Goal: Complete application form

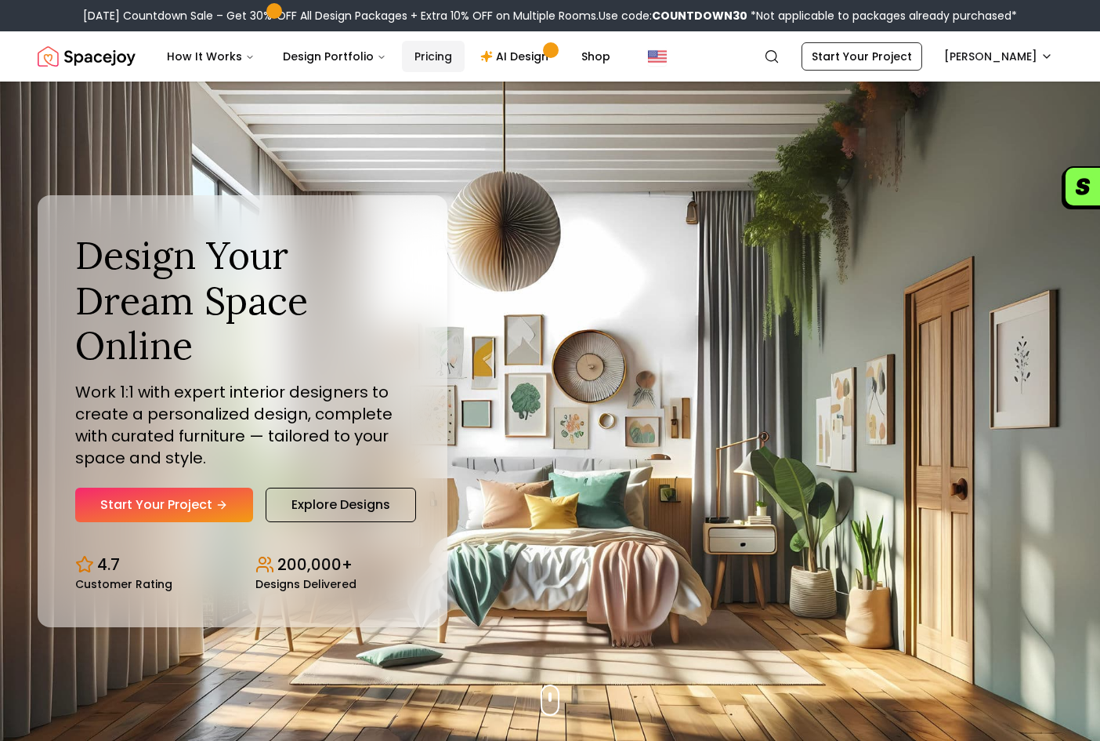
click at [433, 68] on link "Pricing" at bounding box center [433, 56] width 63 height 31
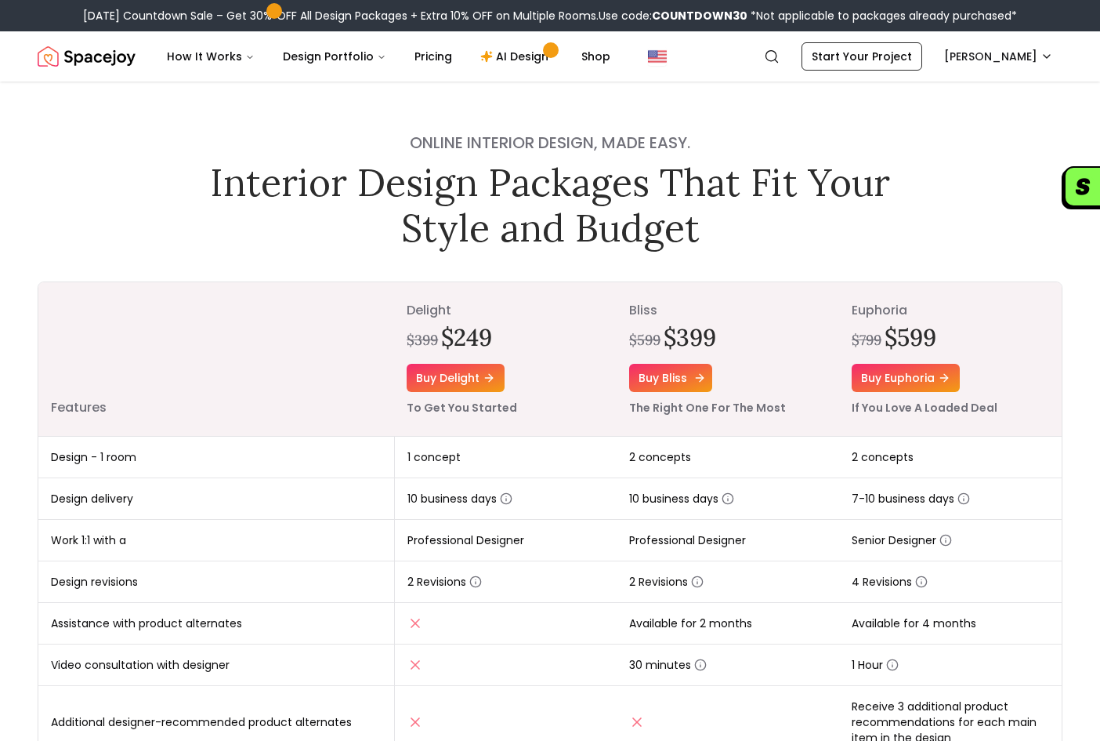
click at [694, 378] on icon at bounding box center [700, 377] width 13 height 13
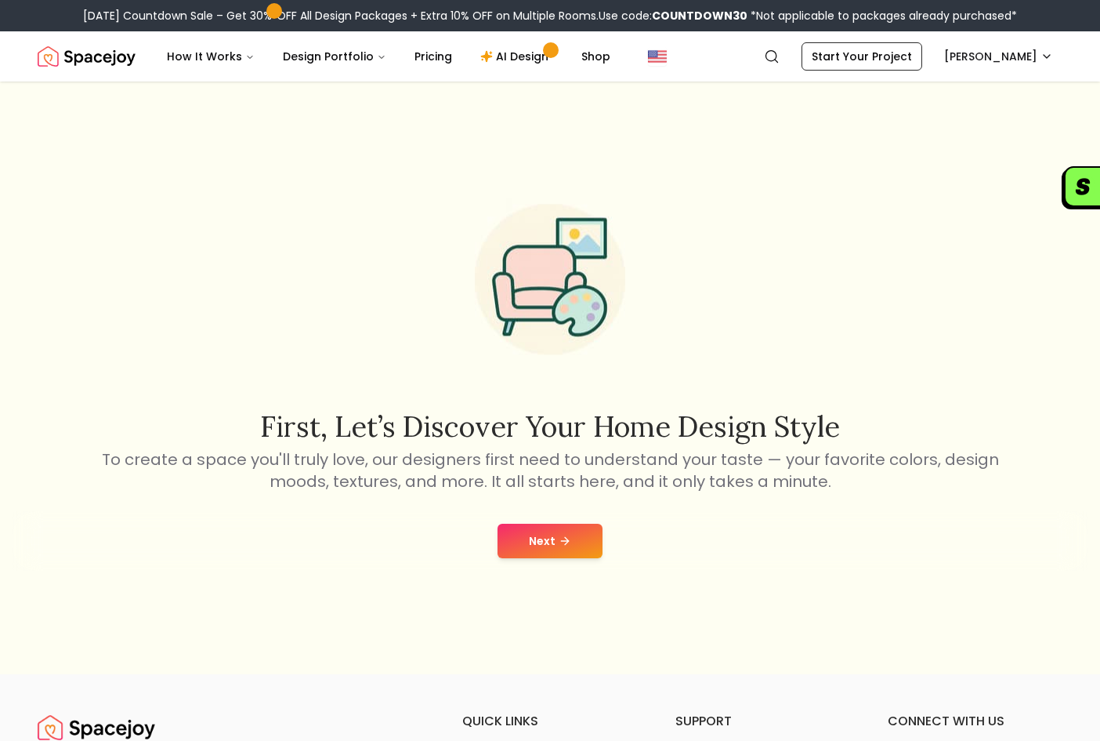
click at [549, 551] on button "Next" at bounding box center [550, 540] width 105 height 34
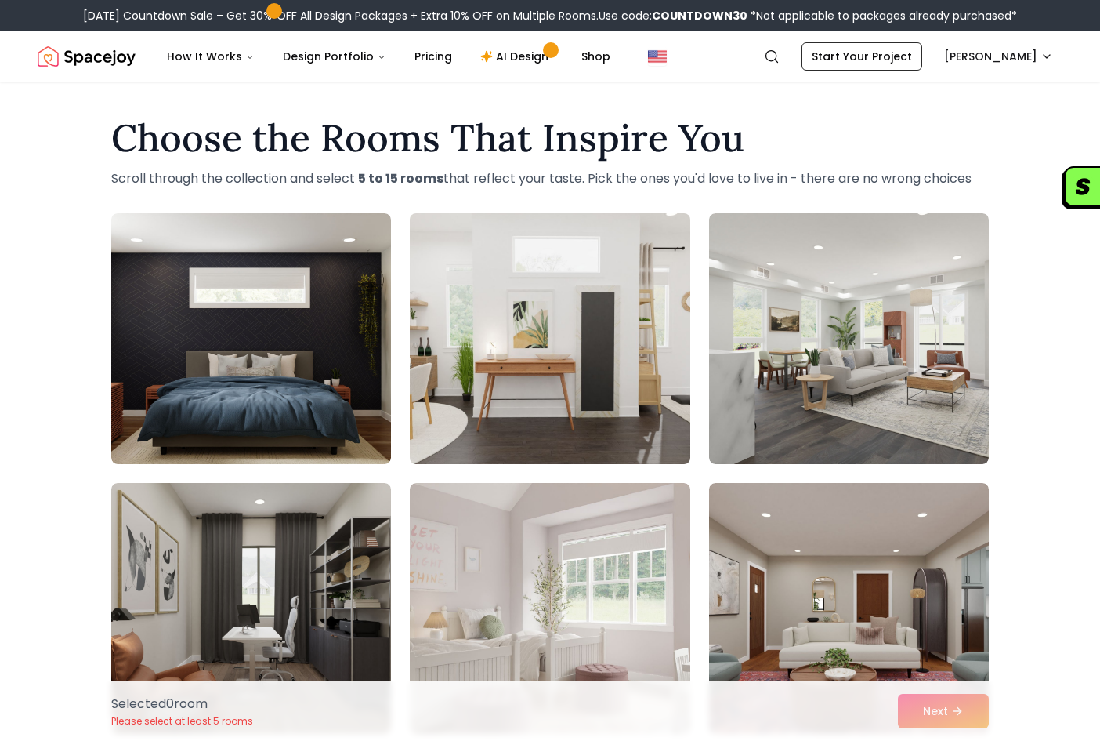
click at [591, 388] on img at bounding box center [550, 338] width 294 height 263
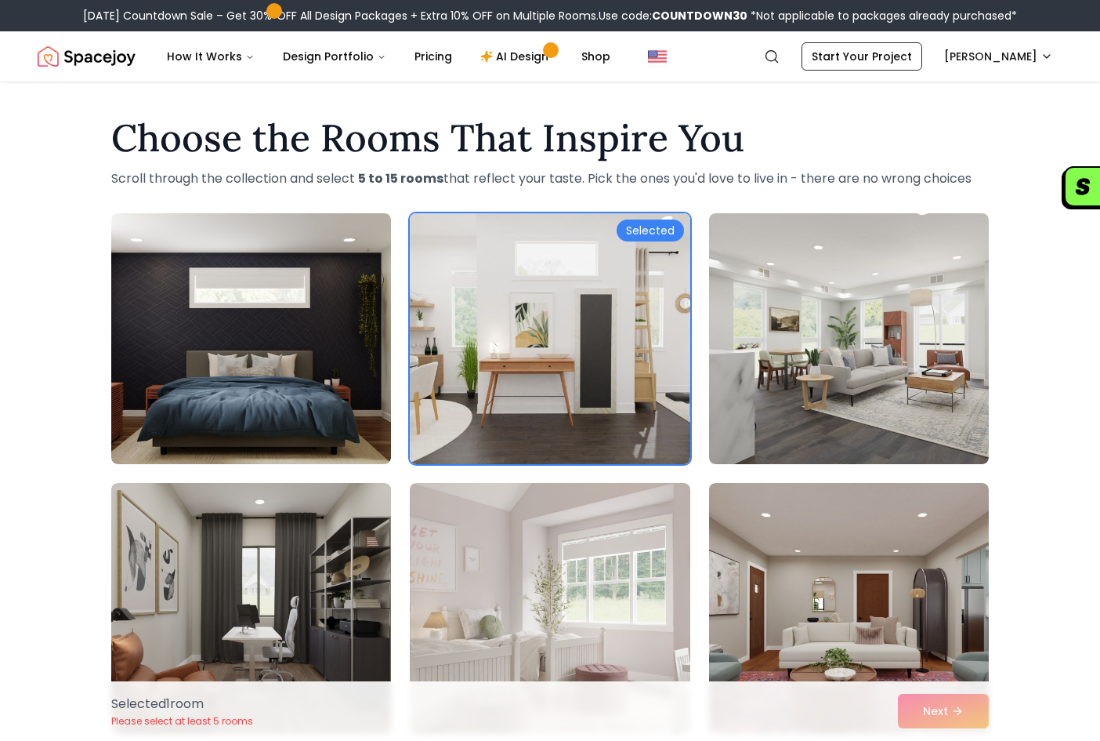
click at [936, 719] on div "Selected 1 room Please select at least 5 rooms Next" at bounding box center [550, 711] width 903 height 60
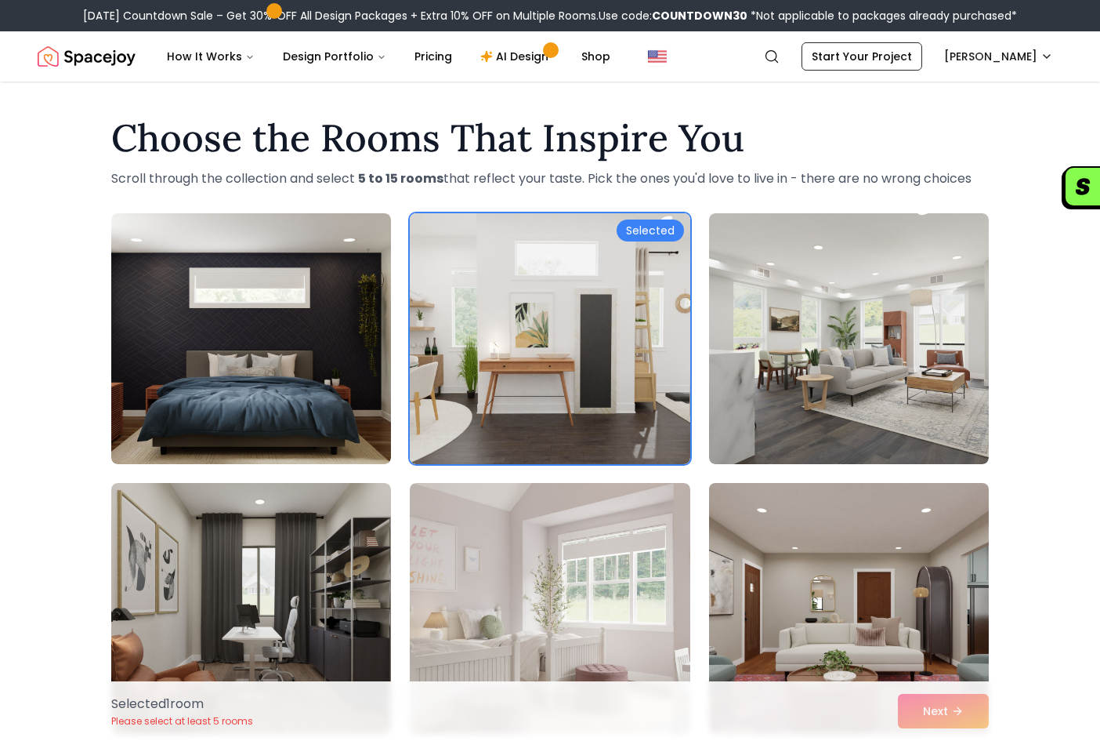
click at [915, 628] on img at bounding box center [849, 607] width 294 height 263
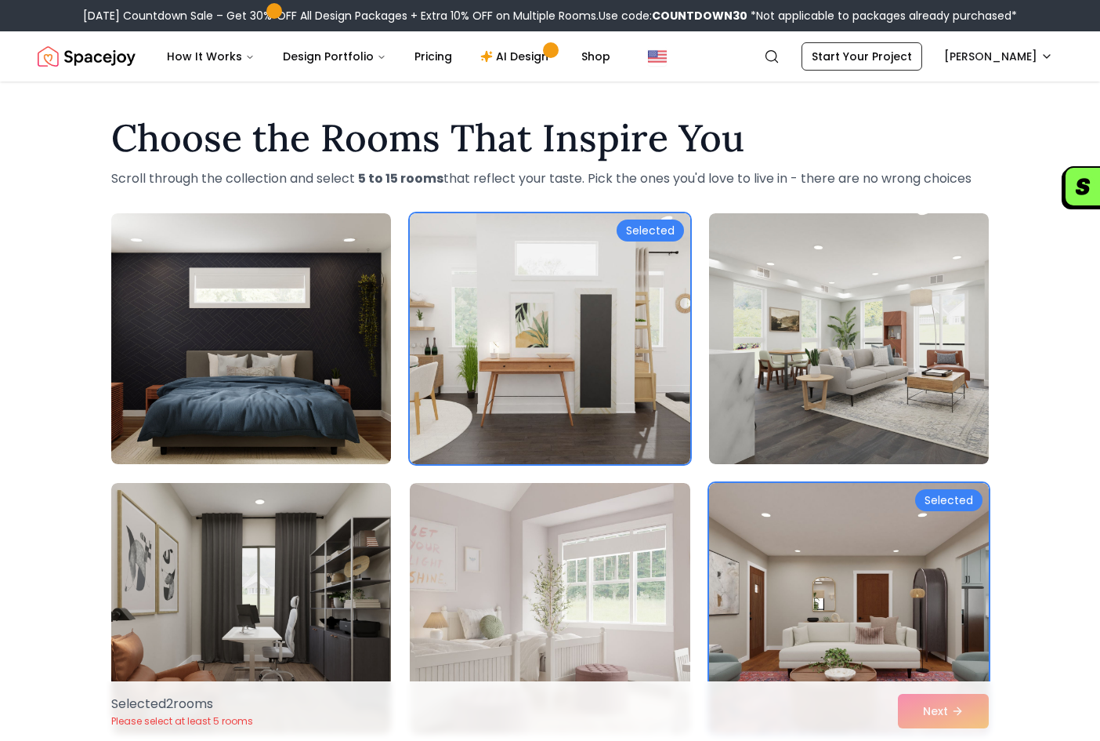
click at [931, 717] on div "Selected 2 room s Please select at least 5 rooms Next" at bounding box center [550, 711] width 903 height 60
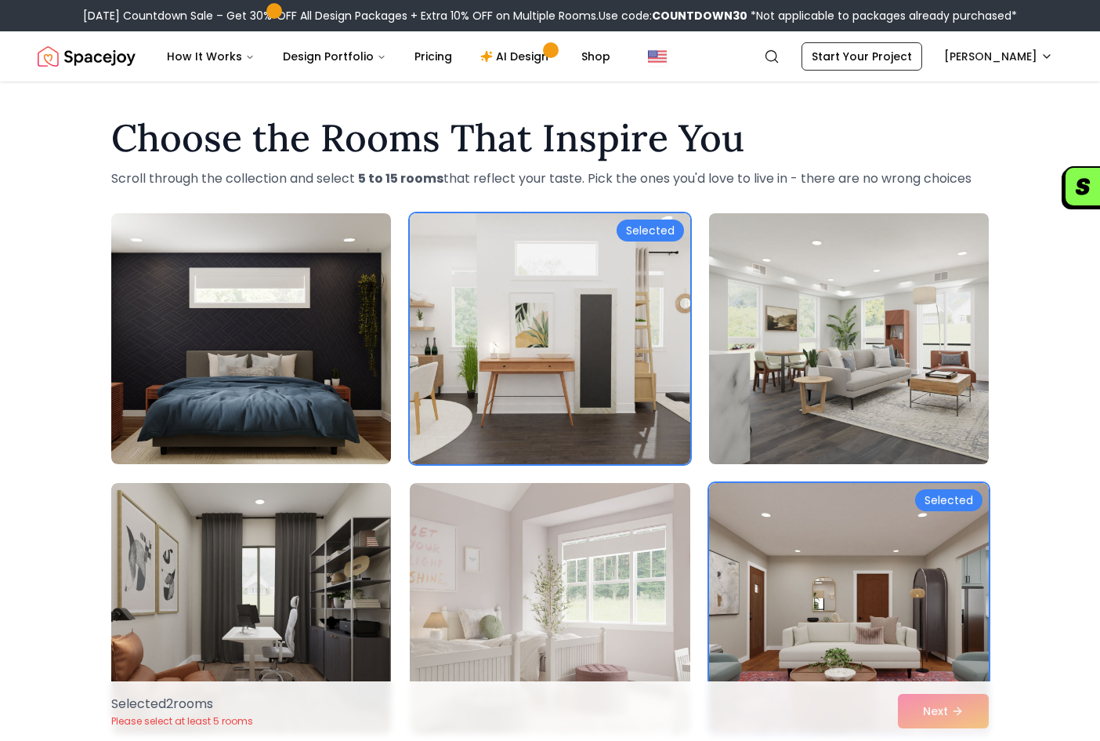
click at [858, 396] on img at bounding box center [849, 338] width 294 height 263
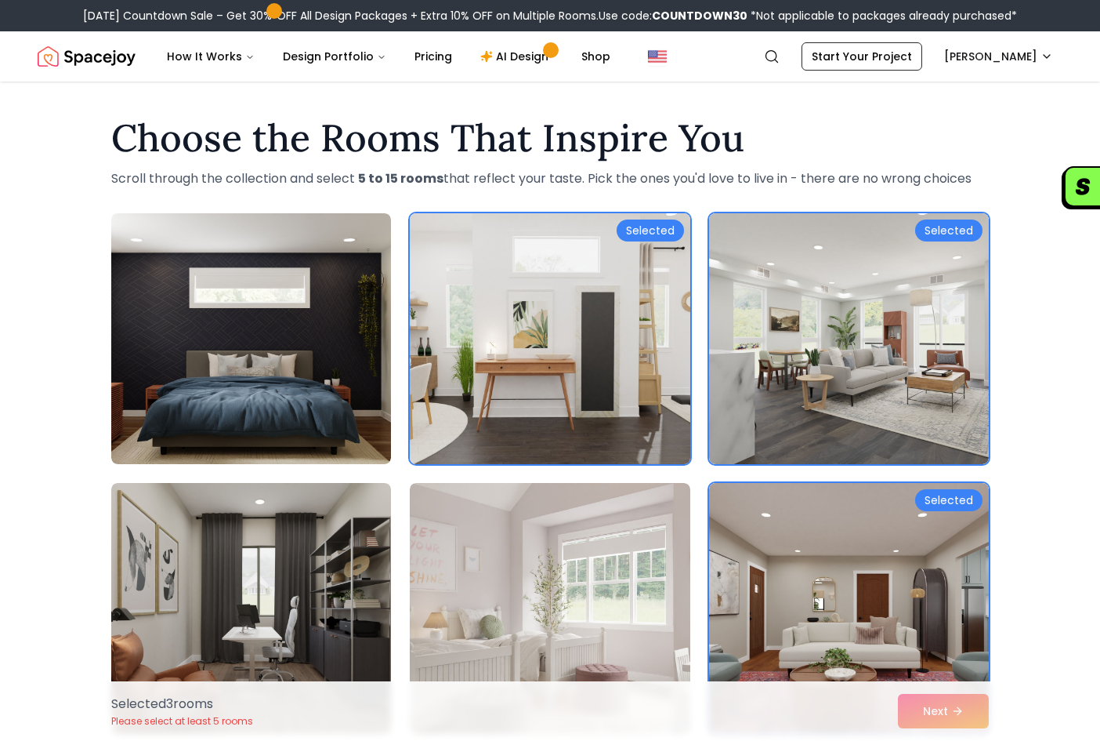
click at [532, 353] on img at bounding box center [550, 338] width 294 height 263
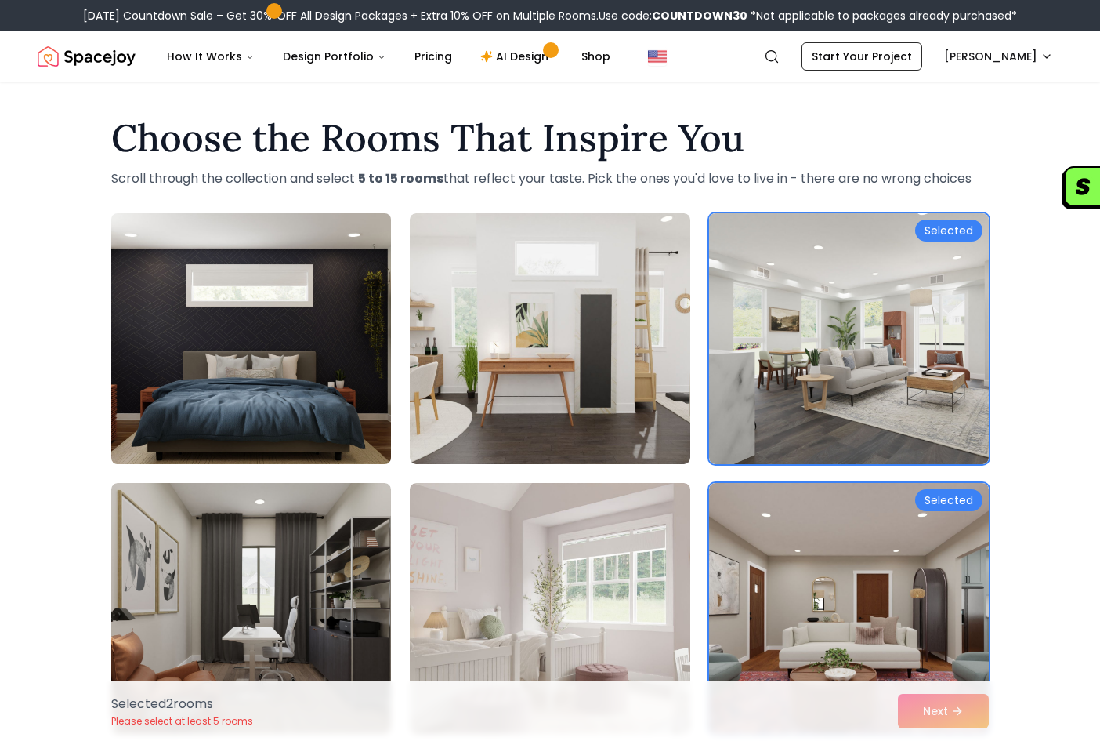
click at [277, 270] on img at bounding box center [251, 338] width 294 height 263
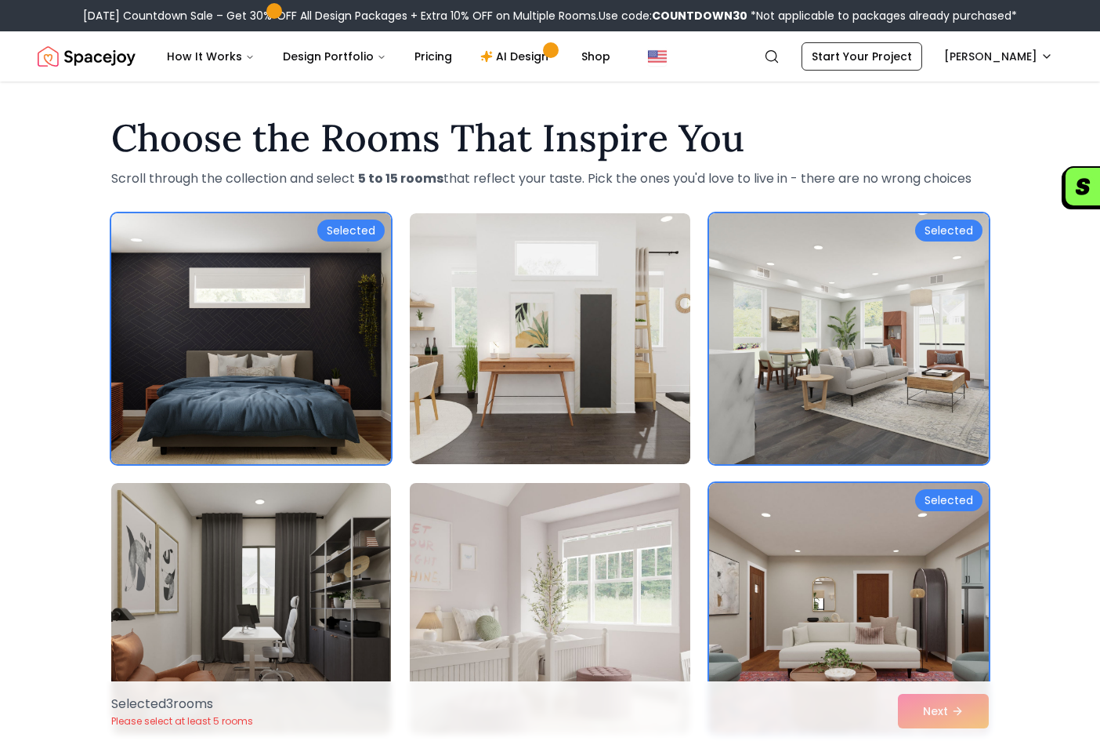
click at [588, 581] on img at bounding box center [550, 607] width 294 height 263
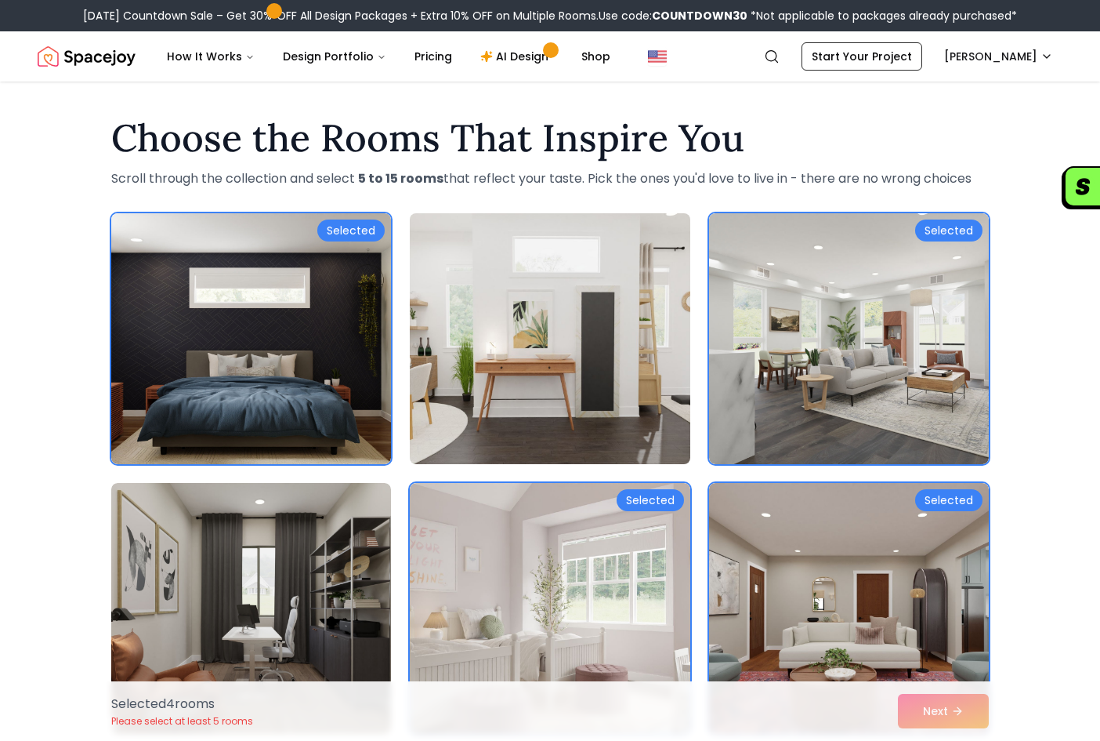
click at [570, 354] on img at bounding box center [550, 338] width 294 height 263
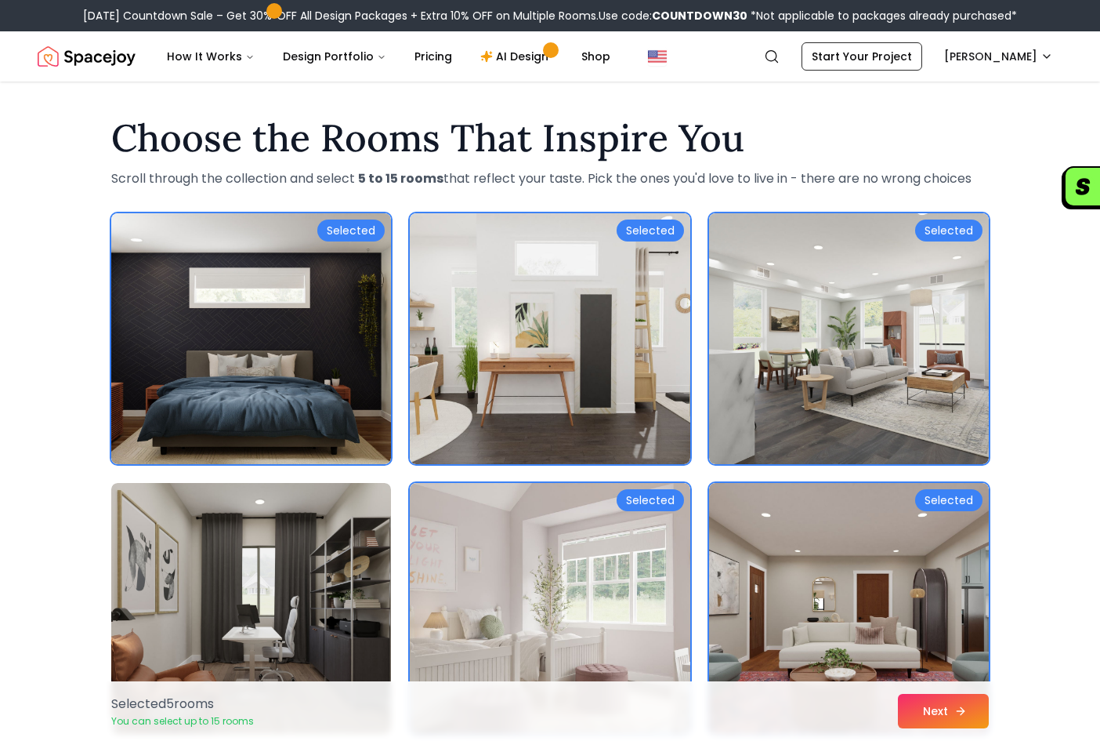
click at [923, 704] on button "Next" at bounding box center [943, 711] width 91 height 34
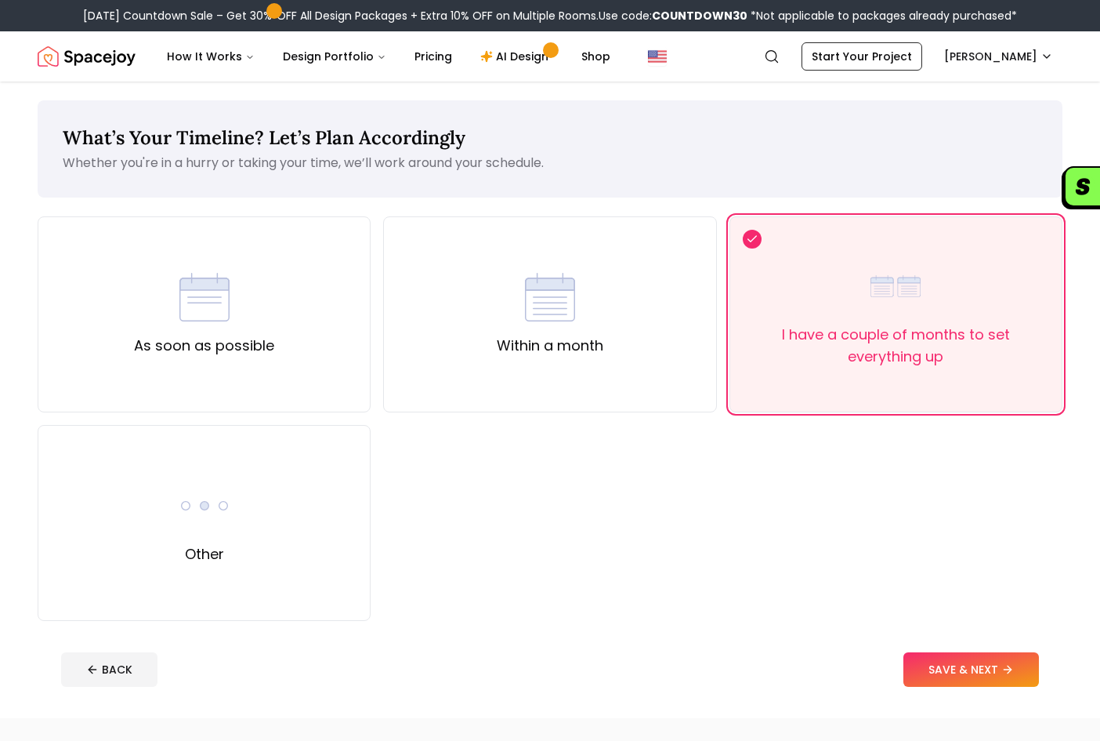
click at [972, 636] on div "What’s Your Timeline? Let’s Plan Accordingly Whether you're in a hurry or takin…" at bounding box center [550, 399] width 1100 height 636
click at [977, 661] on button "SAVE & NEXT" at bounding box center [972, 669] width 136 height 34
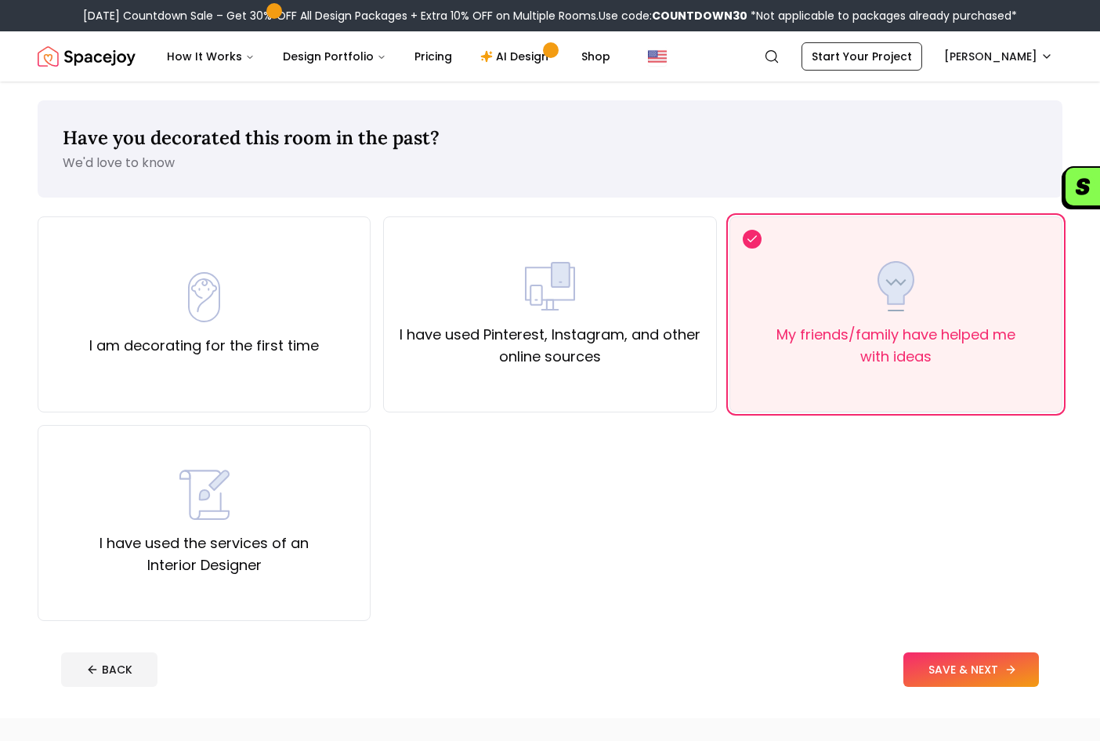
click at [982, 667] on button "SAVE & NEXT" at bounding box center [972, 669] width 136 height 34
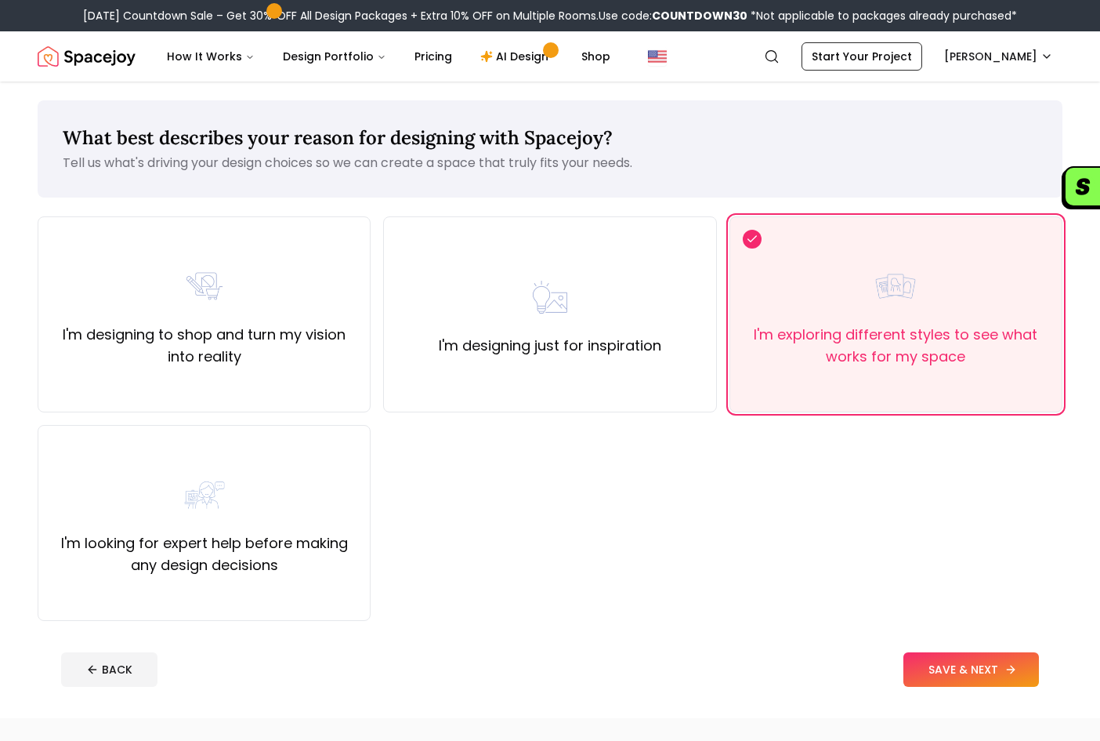
click at [1005, 676] on button "SAVE & NEXT" at bounding box center [972, 669] width 136 height 34
click at [1016, 675] on button "SAVE & NEXT" at bounding box center [972, 669] width 136 height 34
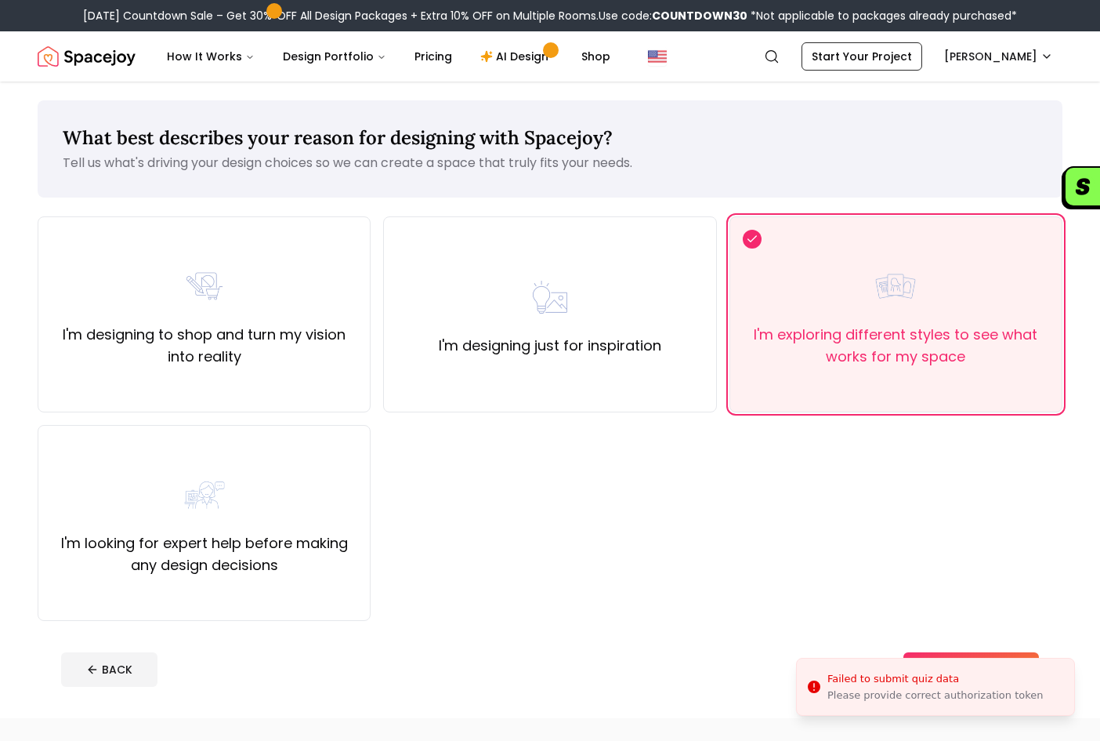
click at [875, 505] on div "I'm designing to shop and turn my vision into reality I'm designing just for in…" at bounding box center [550, 418] width 1025 height 404
click at [439, 287] on div "I'm designing just for inspiration" at bounding box center [550, 314] width 223 height 85
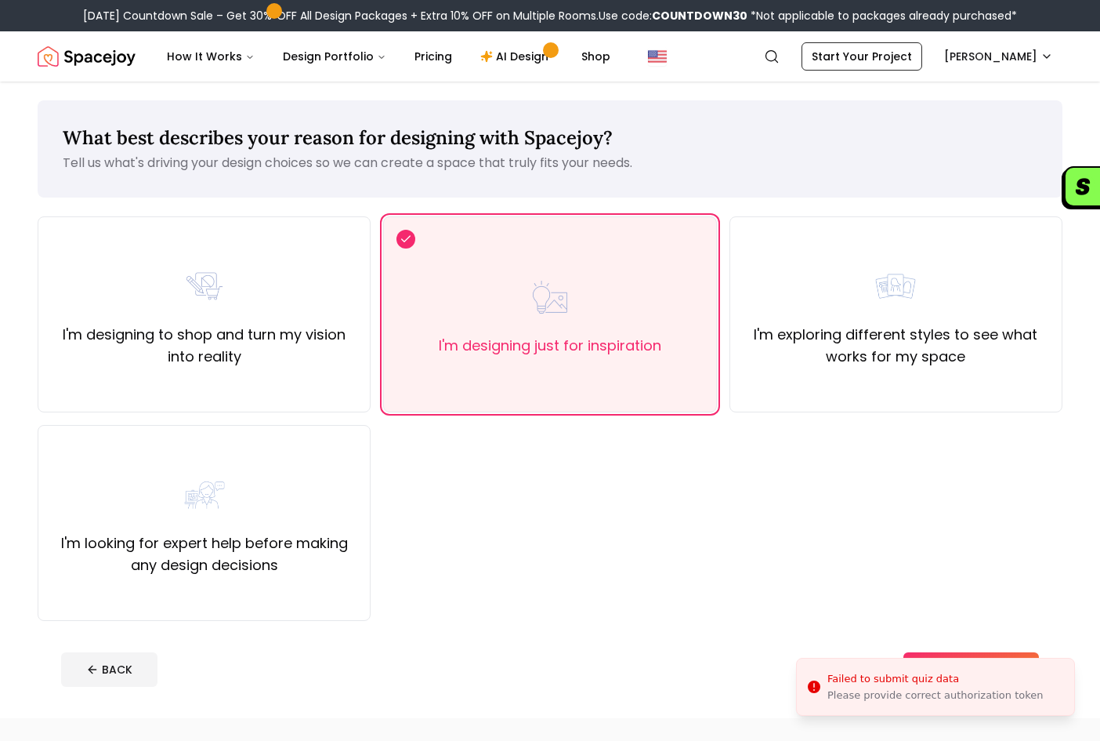
click at [980, 657] on li "Failed to submit quiz data Please provide correct authorization token" at bounding box center [935, 686] width 279 height 58
click at [983, 657] on li "Failed to submit quiz data Please provide correct authorization token" at bounding box center [935, 686] width 279 height 58
click at [987, 657] on li "Failed to submit quiz data Please provide correct authorization token" at bounding box center [935, 686] width 279 height 58
click at [988, 657] on li "Failed to submit quiz data Please provide correct authorization token" at bounding box center [935, 686] width 279 height 58
click at [328, 521] on div "I'm looking for expert help before making any design decisions" at bounding box center [204, 522] width 306 height 107
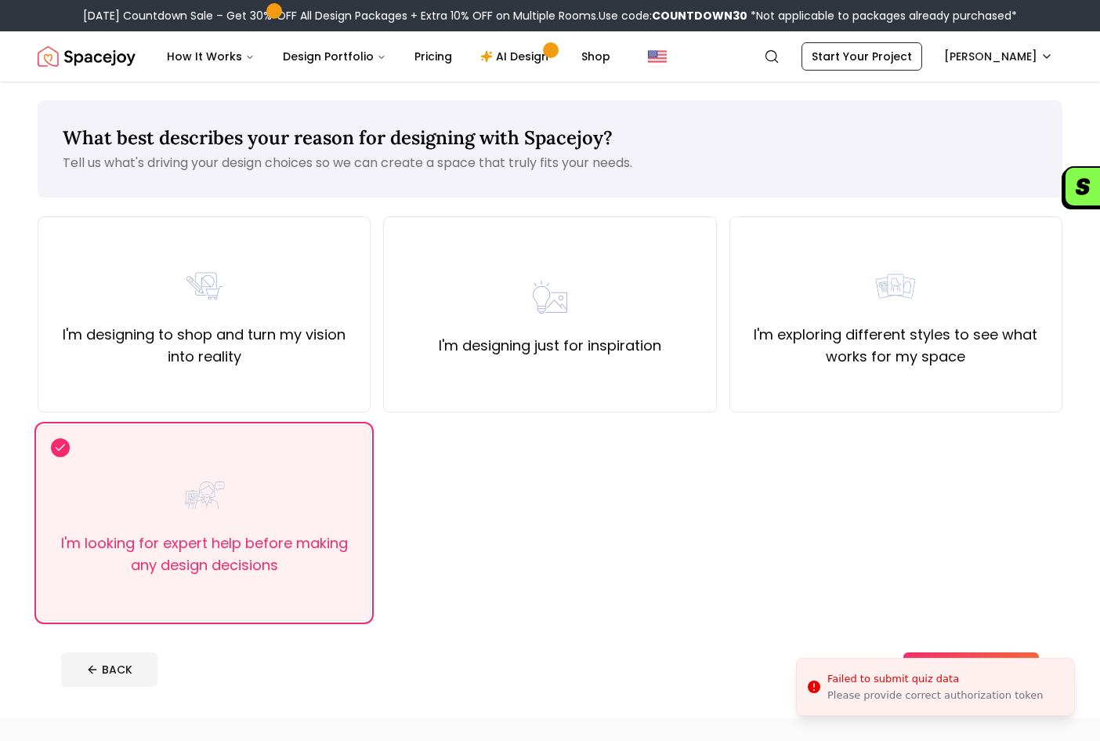
drag, startPoint x: 1043, startPoint y: 676, endPoint x: 1024, endPoint y: 663, distance: 23.0
click at [1042, 676] on li "Failed to submit quiz data Please provide correct authorization token" at bounding box center [935, 686] width 279 height 58
click at [1024, 663] on li "Failed to submit quiz data Please provide correct authorization token" at bounding box center [935, 686] width 279 height 58
click at [1030, 657] on li "Failed to submit quiz data Please provide correct authorization token" at bounding box center [935, 686] width 279 height 58
click at [1020, 657] on li "Failed to submit quiz data Please provide correct authorization token" at bounding box center [935, 686] width 279 height 58
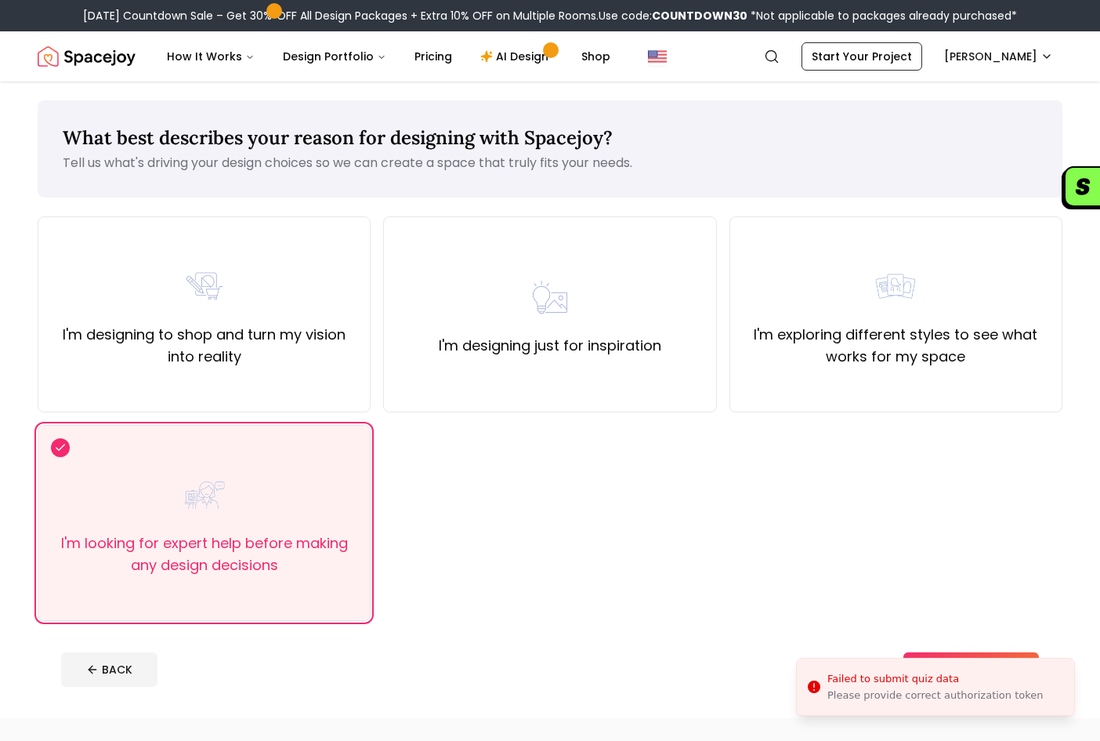
click at [189, 152] on div "What best describes your reason for designing with Spacejoy? Tell us what's dri…" at bounding box center [550, 148] width 1025 height 97
click at [288, 274] on div "I'm designing to shop and turn my vision into reality" at bounding box center [204, 314] width 306 height 107
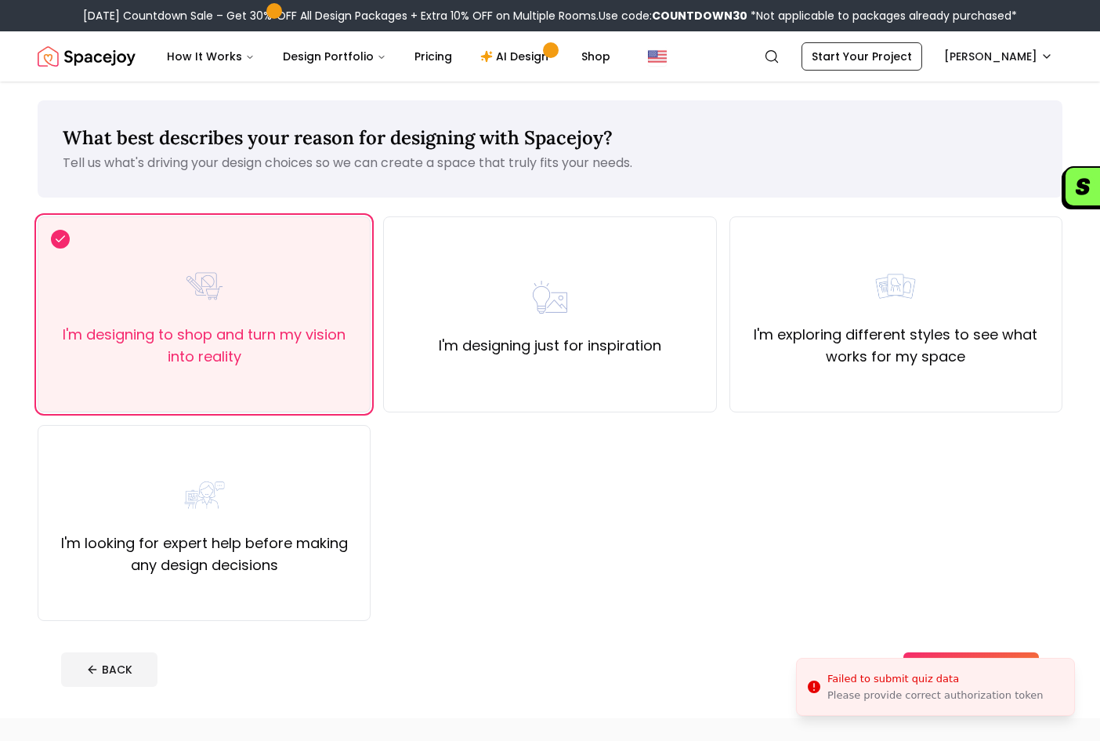
click at [815, 516] on div "I'm designing to shop and turn my vision into reality I'm designing just for in…" at bounding box center [550, 418] width 1025 height 404
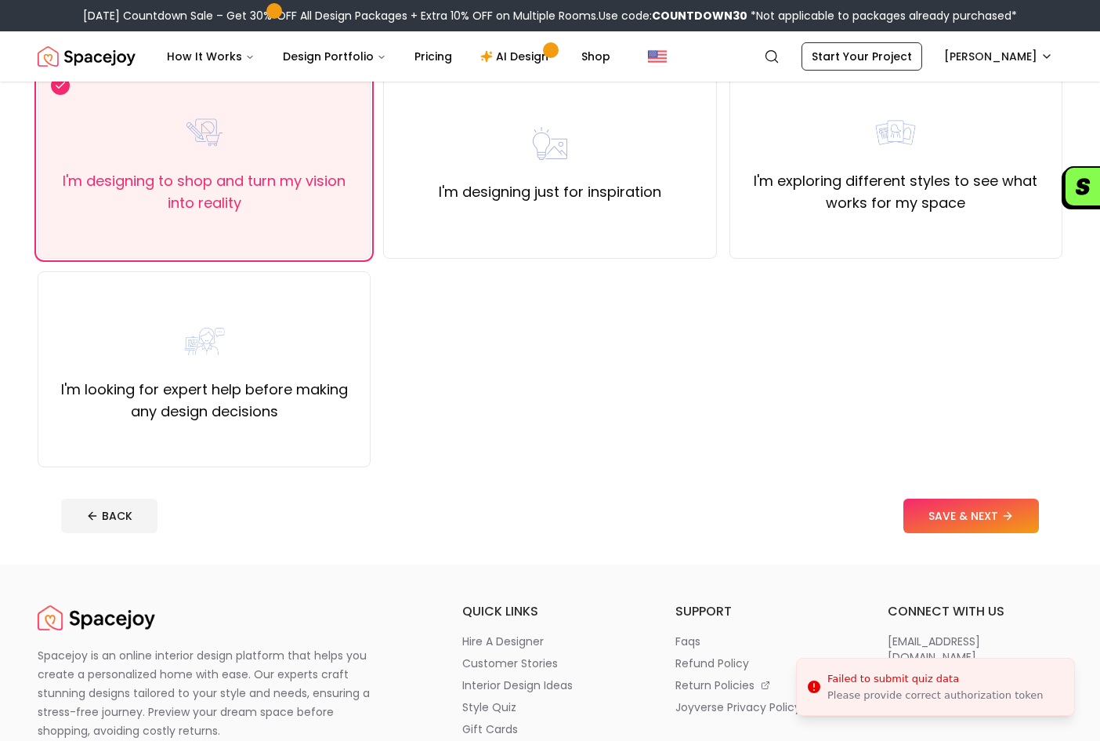
scroll to position [157, 0]
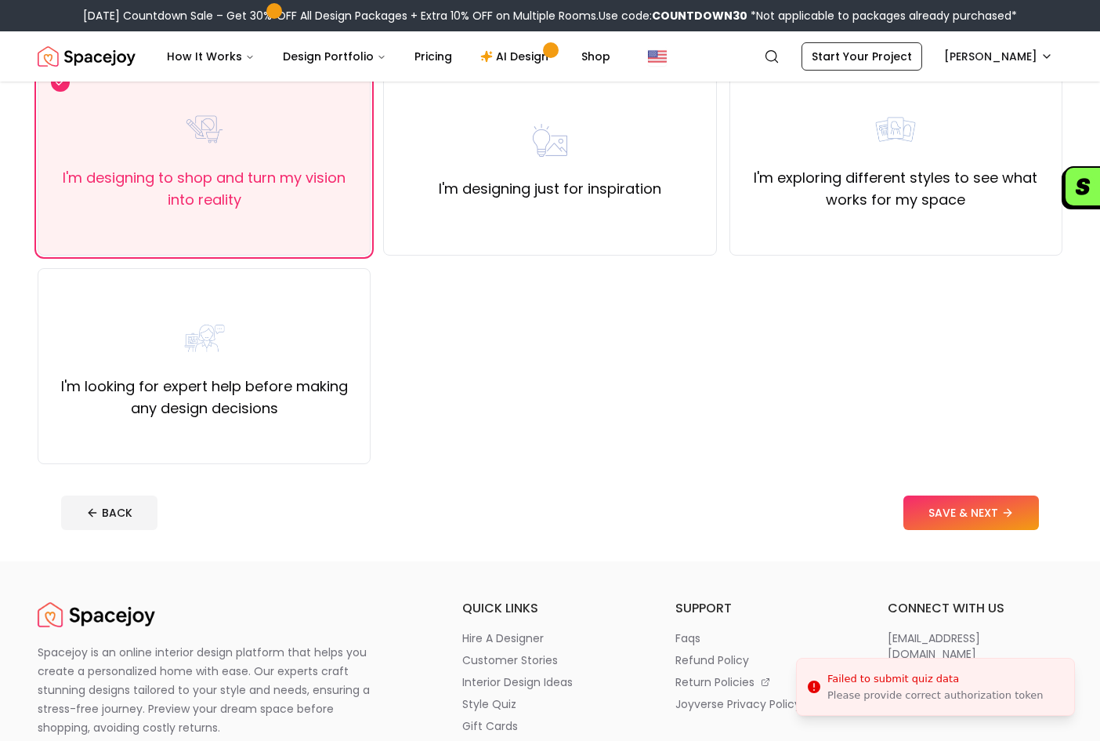
click at [938, 492] on footer "BACK SAVE & NEXT" at bounding box center [550, 513] width 1003 height 60
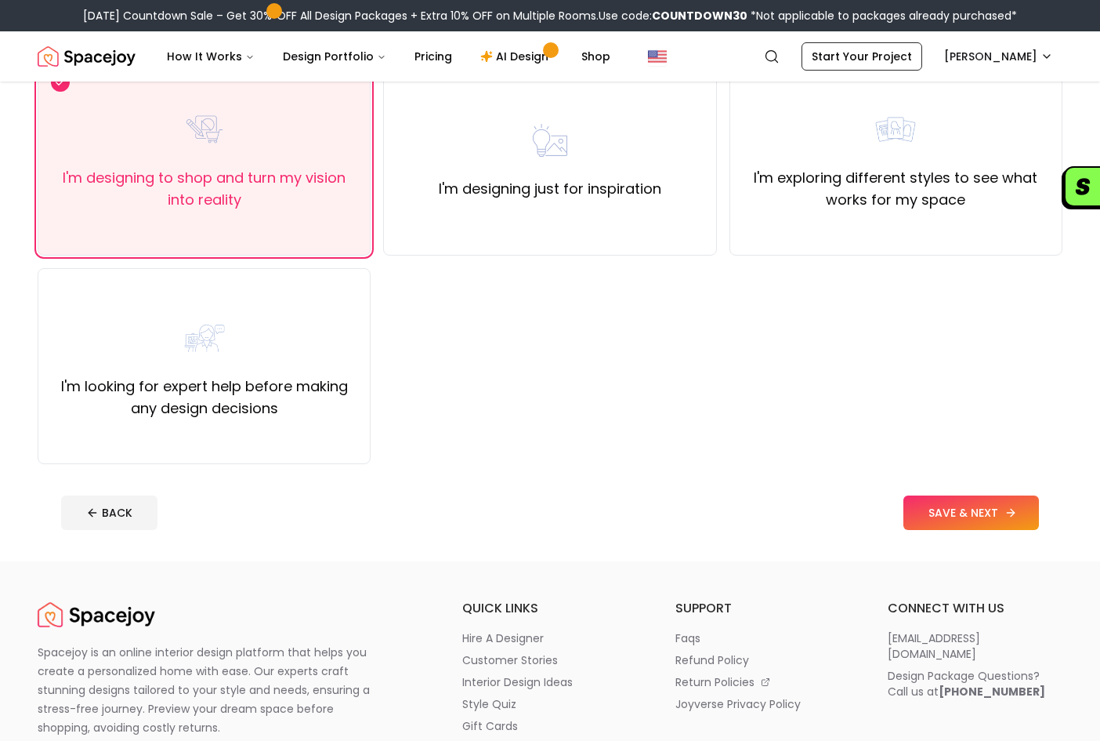
click at [958, 509] on button "SAVE & NEXT" at bounding box center [972, 512] width 136 height 34
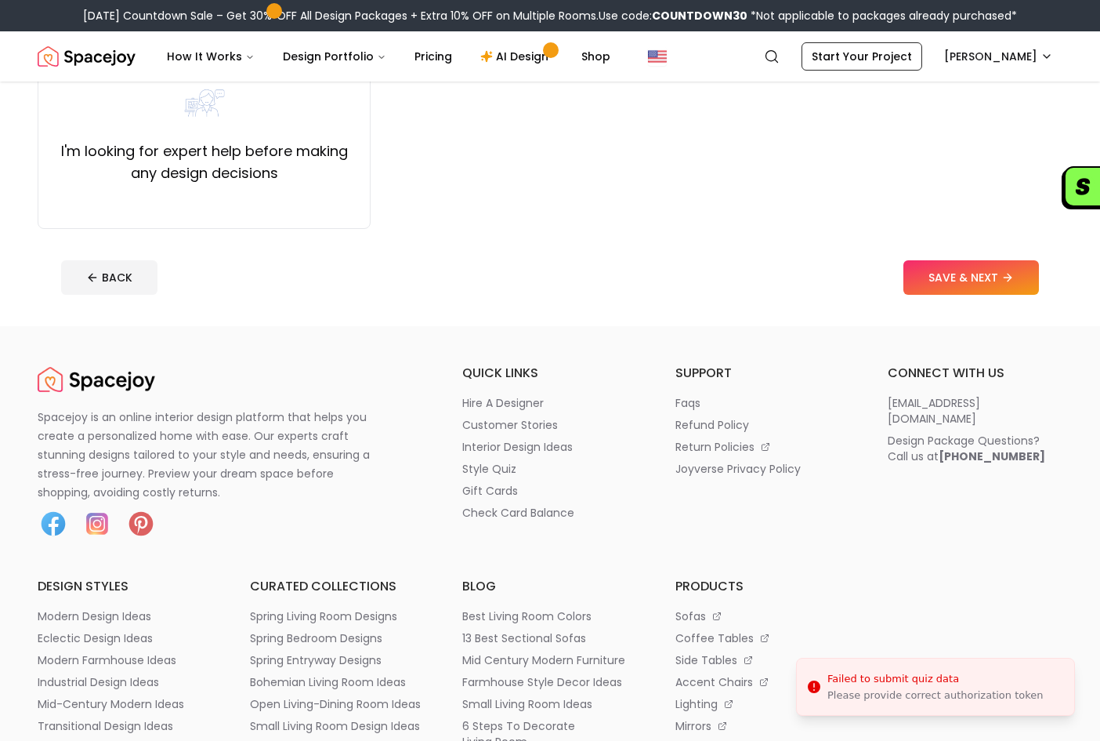
click at [655, 231] on div "What best describes your reason for designing with Spacejoy? Tell us what's dri…" at bounding box center [550, 8] width 1100 height 636
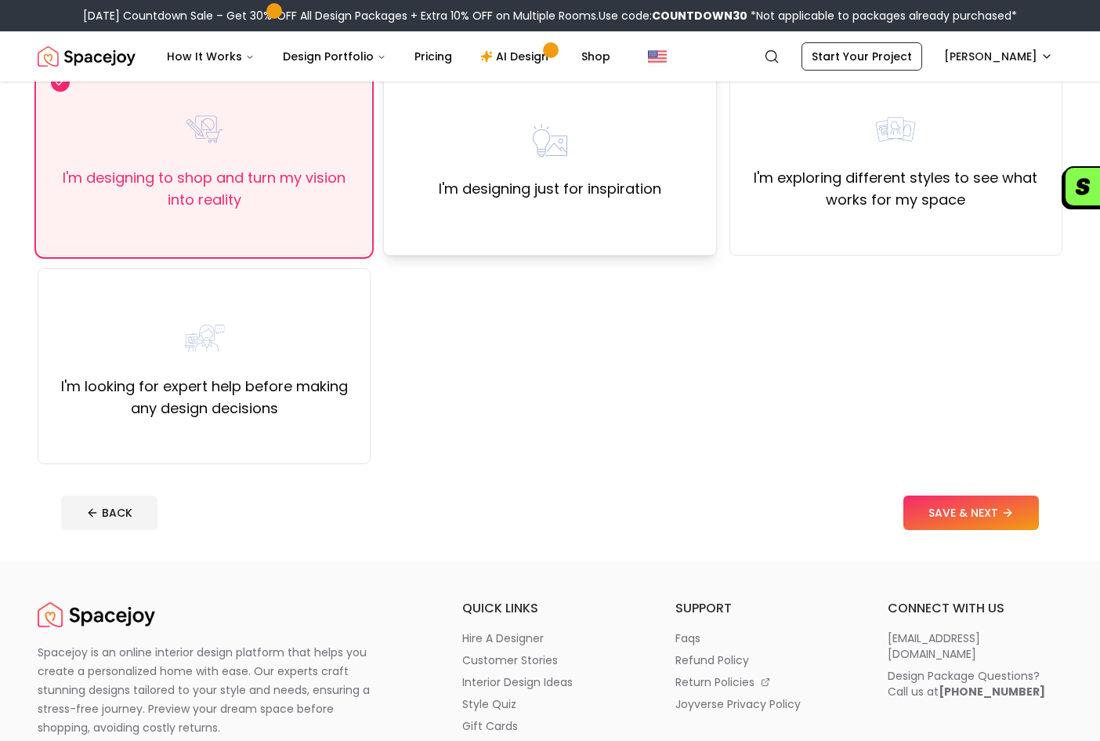
click at [671, 205] on div "I'm designing just for inspiration" at bounding box center [549, 158] width 333 height 196
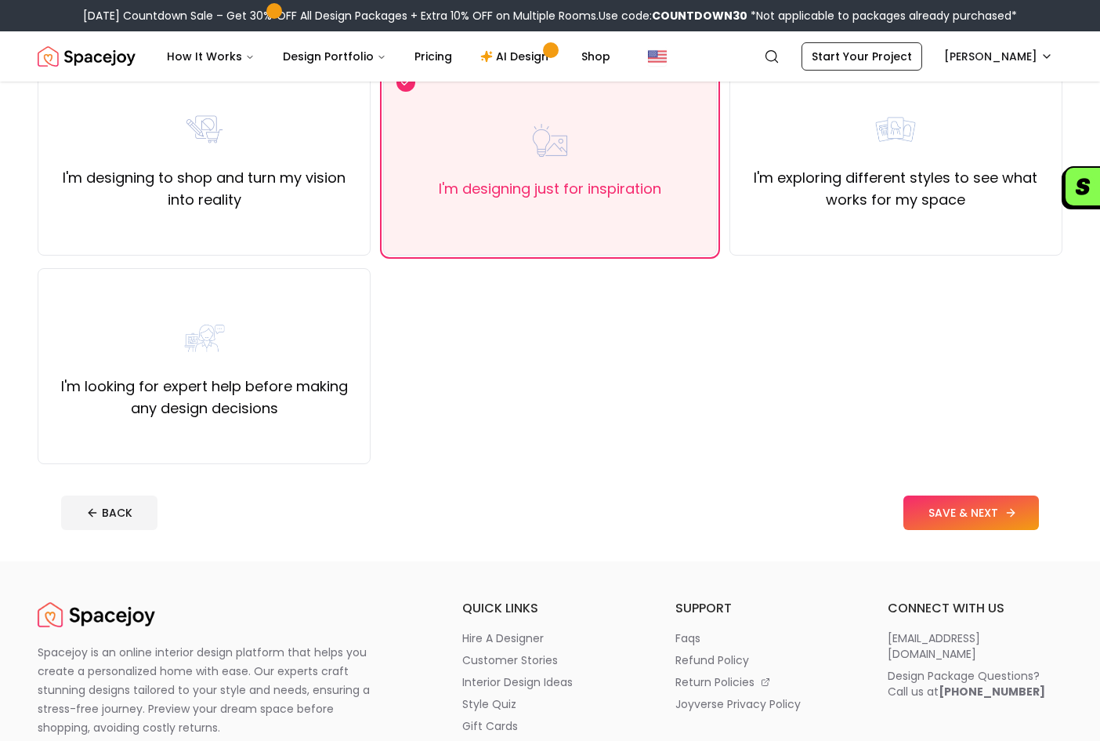
click at [954, 521] on button "SAVE & NEXT" at bounding box center [972, 512] width 136 height 34
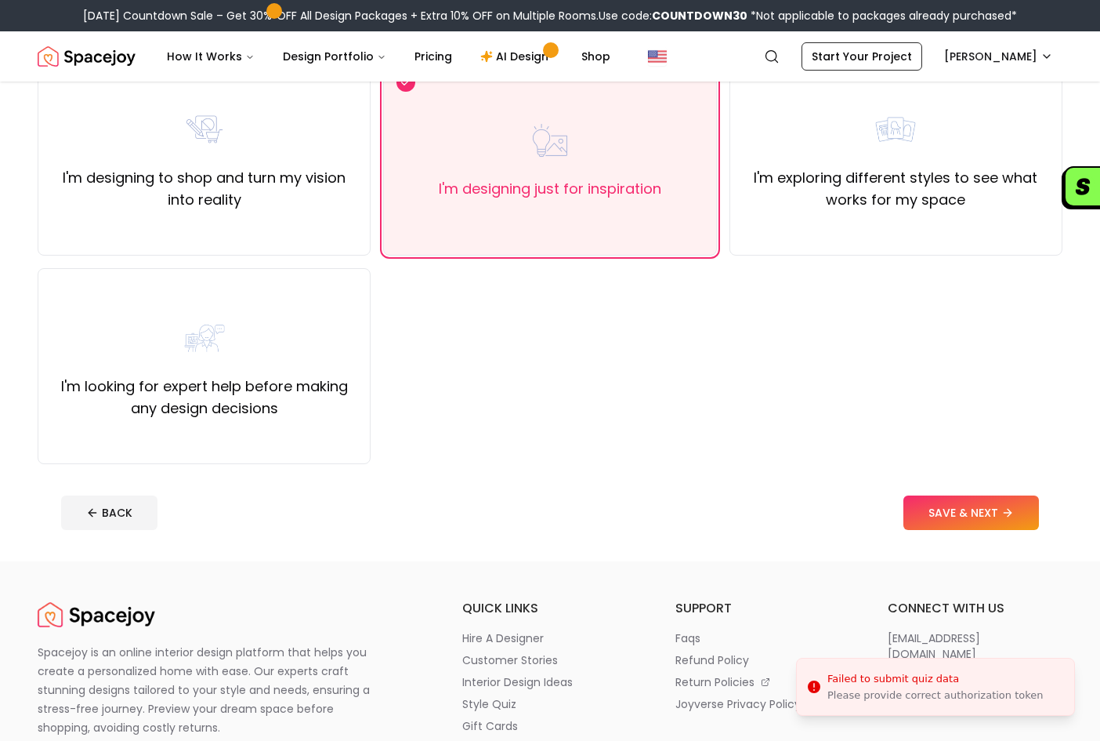
click at [827, 2] on div "[DATE] Countdown Sale – Get 30% OFF All Design Packages + Extra 10% OFF on Mult…" at bounding box center [550, 15] width 1100 height 31
click at [762, 5] on div "[DATE] Countdown Sale – Get 30% OFF All Design Packages + Extra 10% OFF on Mult…" at bounding box center [550, 15] width 1100 height 31
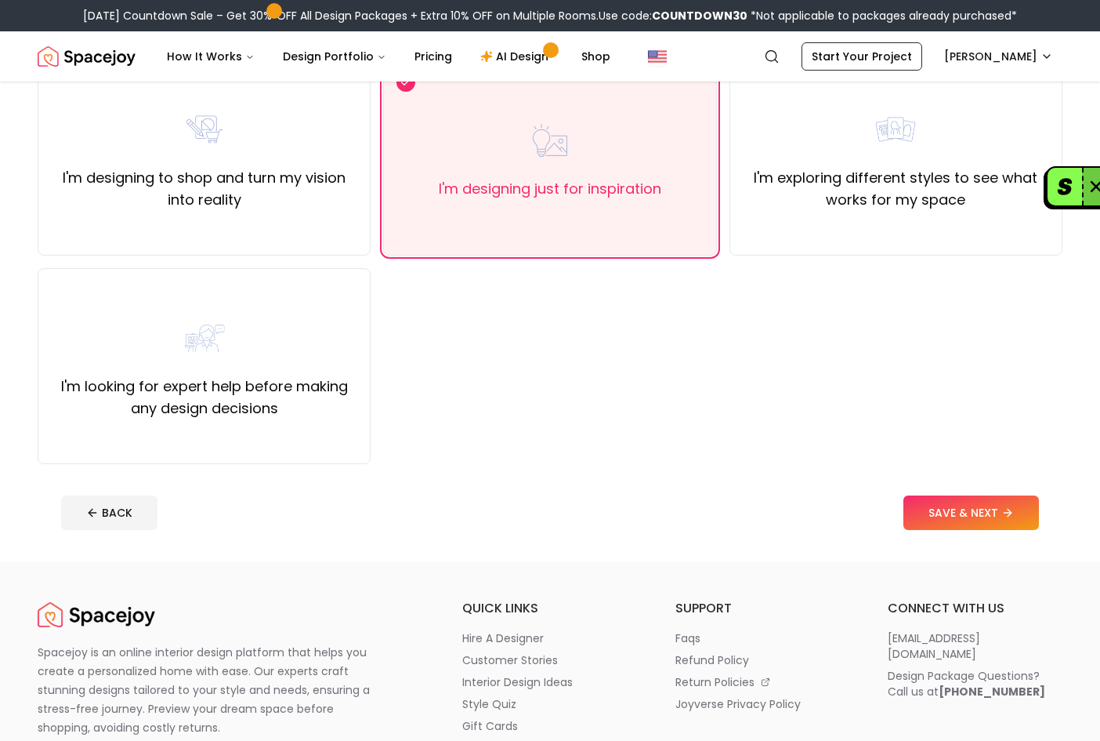
click at [1069, 183] on button "button" at bounding box center [1065, 187] width 34 height 38
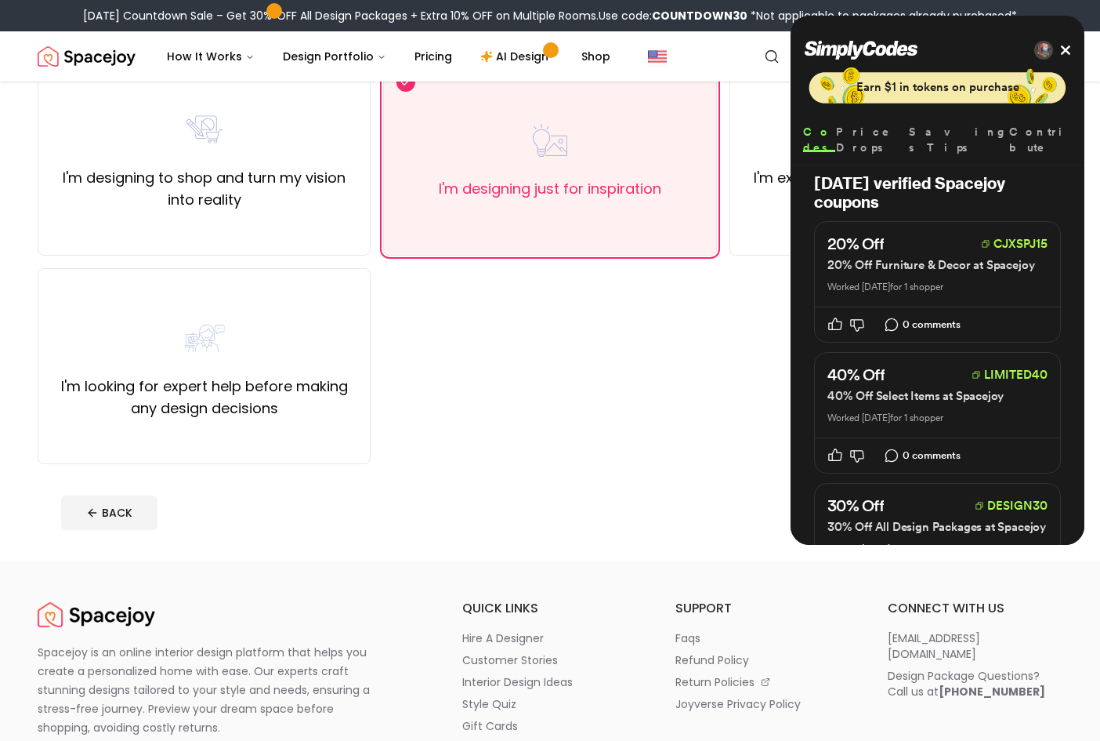
drag, startPoint x: 870, startPoint y: 23, endPoint x: 998, endPoint y: 31, distance: 128.8
click at [998, 31] on header "Earn $1 in tokens on purchase Codes Price Drops Savings Tips Contribute" at bounding box center [938, 91] width 294 height 150
drag, startPoint x: 1031, startPoint y: 12, endPoint x: 992, endPoint y: 11, distance: 39.2
click at [1031, 11] on div "[DATE] Countdown Sale – Get 30% OFF All Design Packages + Extra 10% OFF on Mult…" at bounding box center [550, 15] width 1100 height 31
click at [708, 395] on div "I'm designing to shop and turn my vision into reality I'm designing just for in…" at bounding box center [550, 262] width 1025 height 404
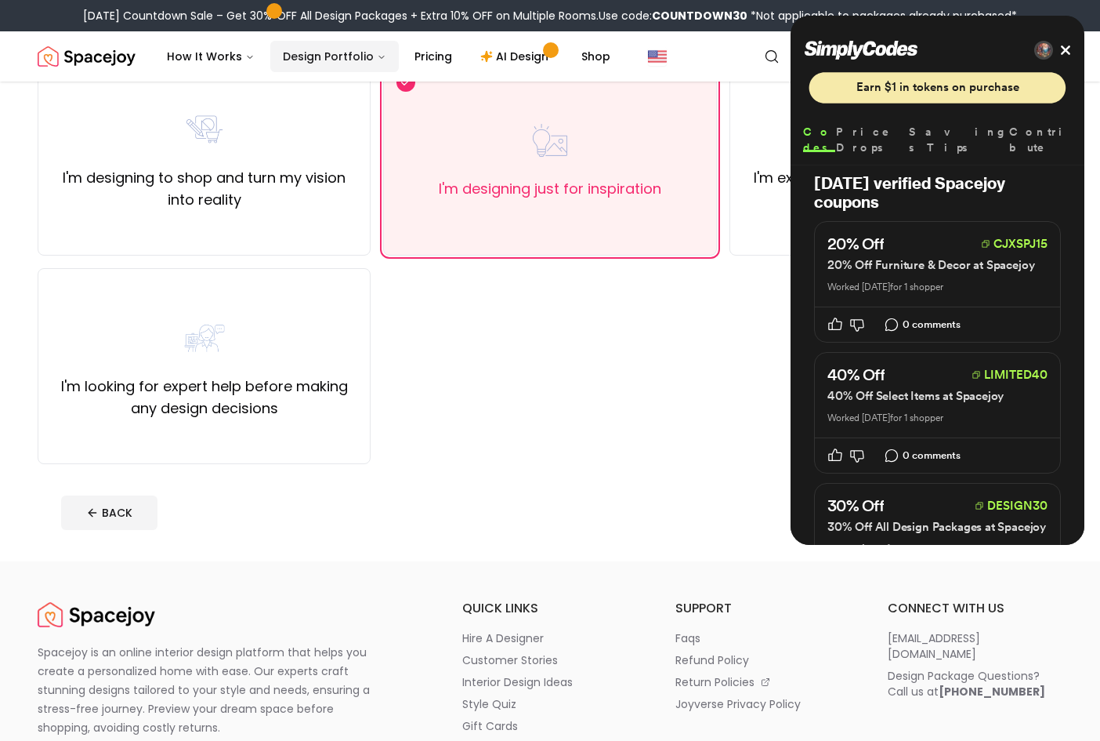
click at [327, 58] on button "Design Portfolio" at bounding box center [334, 56] width 129 height 31
click at [574, 62] on link "Shop" at bounding box center [596, 56] width 54 height 31
click at [668, 53] on div "How It Works Design Portfolio Pricing AI Design Shop" at bounding box center [444, 56] width 581 height 31
click at [600, 63] on link "Shop" at bounding box center [596, 56] width 54 height 31
click at [592, 64] on link "Shop" at bounding box center [596, 56] width 54 height 31
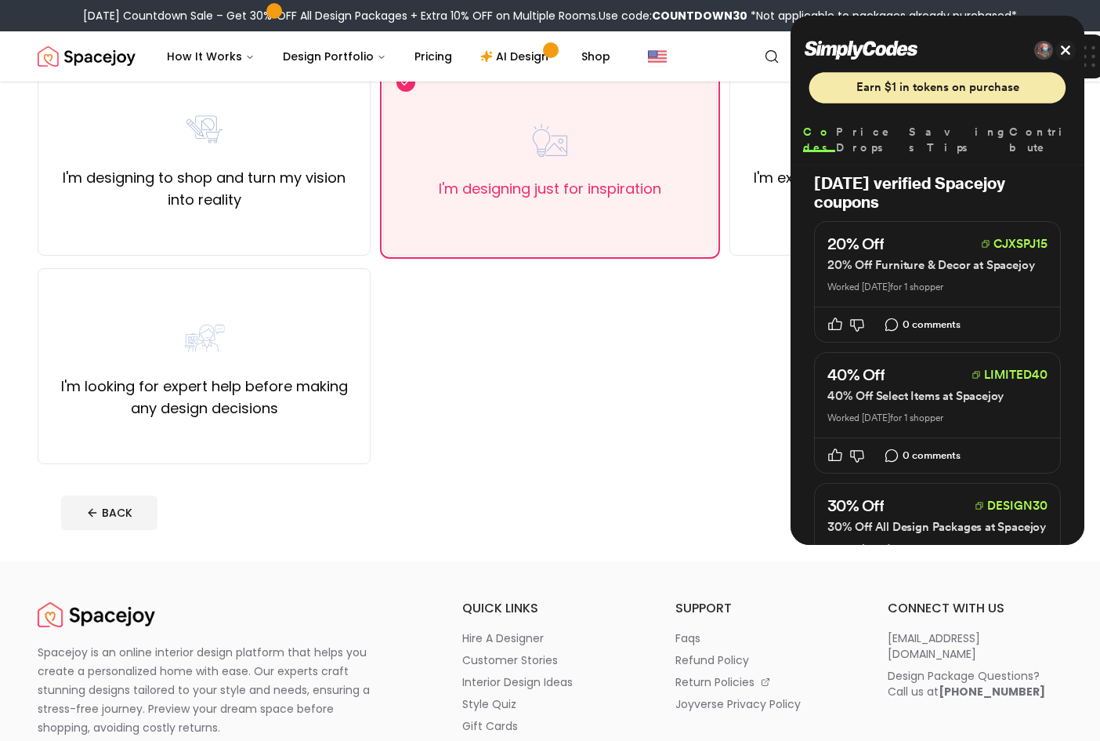
click at [1063, 49] on button "Close" at bounding box center [1065, 50] width 13 height 13
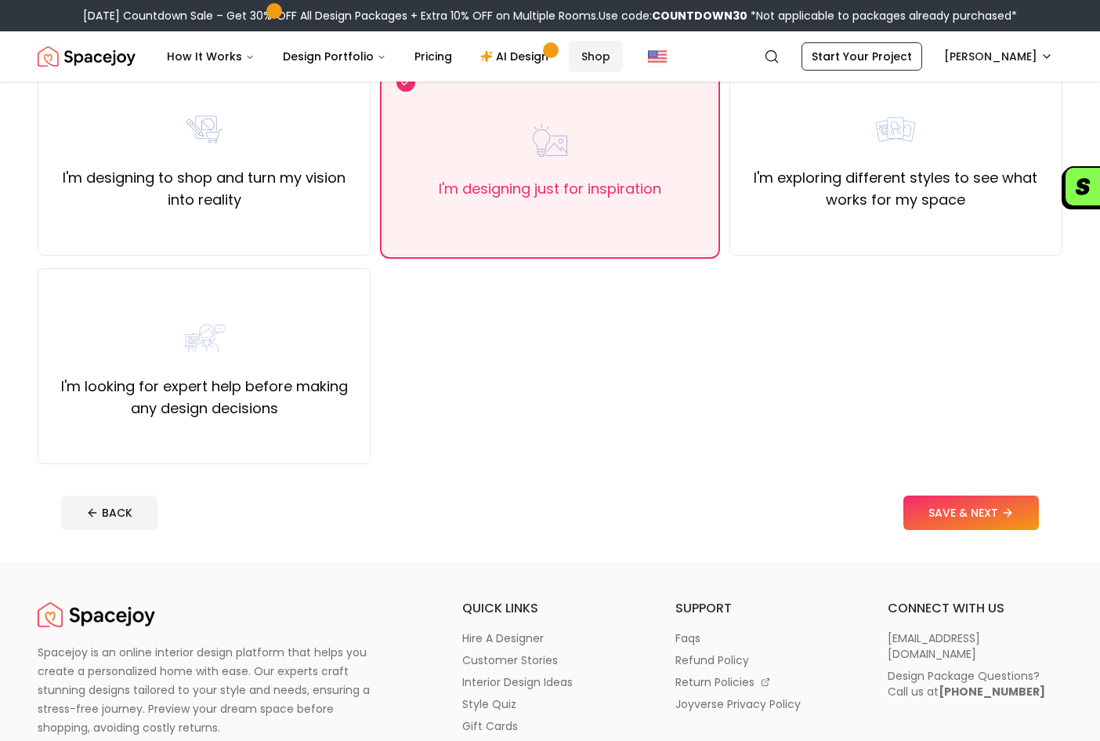
click at [592, 60] on link "Shop" at bounding box center [596, 56] width 54 height 31
